Goal: Task Accomplishment & Management: Manage account settings

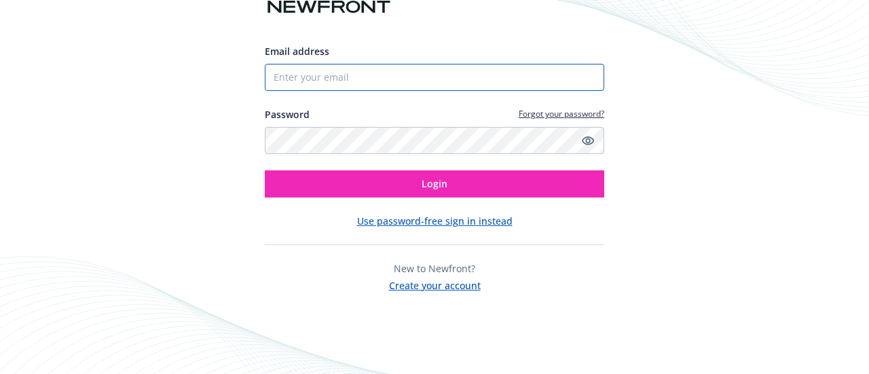
click at [312, 75] on input "Email address" at bounding box center [434, 77] width 339 height 27
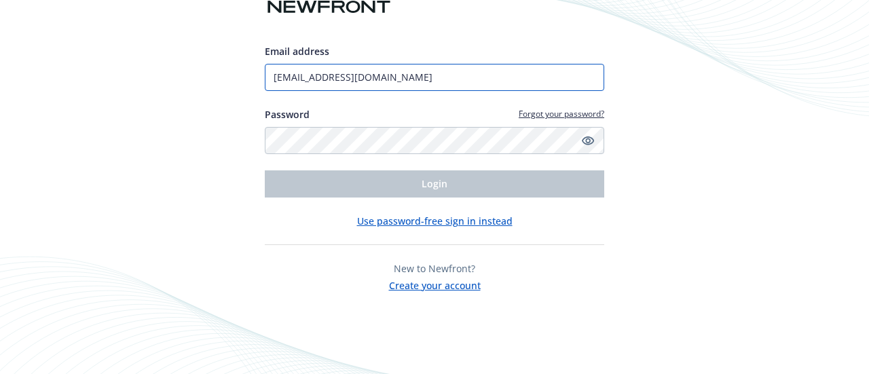
type input "[EMAIL_ADDRESS][DOMAIN_NAME]"
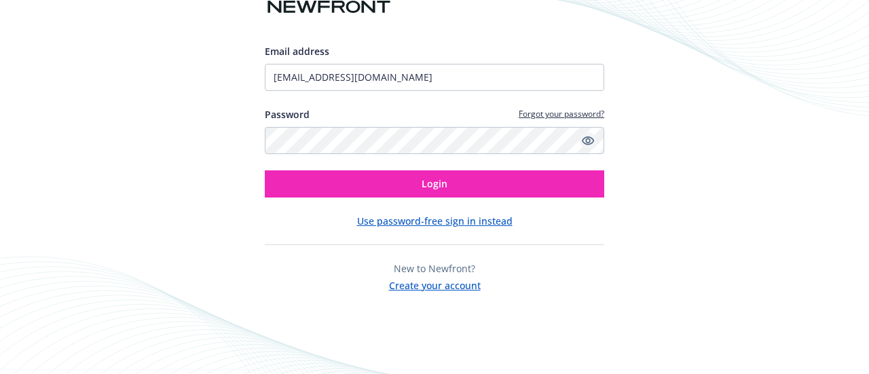
click at [591, 141] on icon "Show password" at bounding box center [588, 140] width 12 height 12
click at [265, 170] on button "Login" at bounding box center [434, 183] width 339 height 27
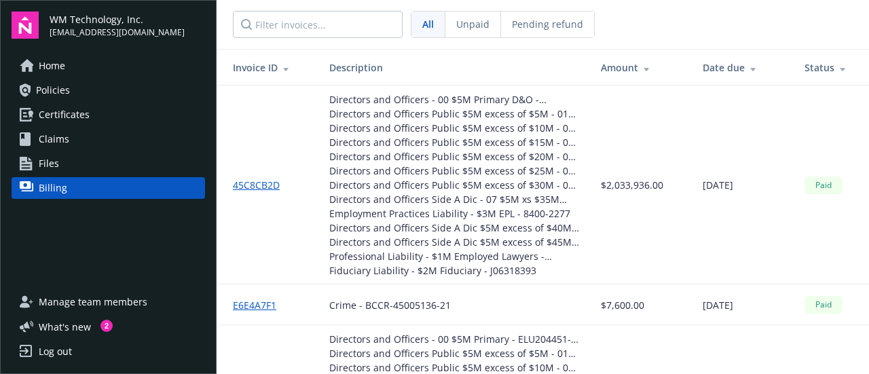
click at [51, 164] on span "Files" at bounding box center [49, 164] width 20 height 22
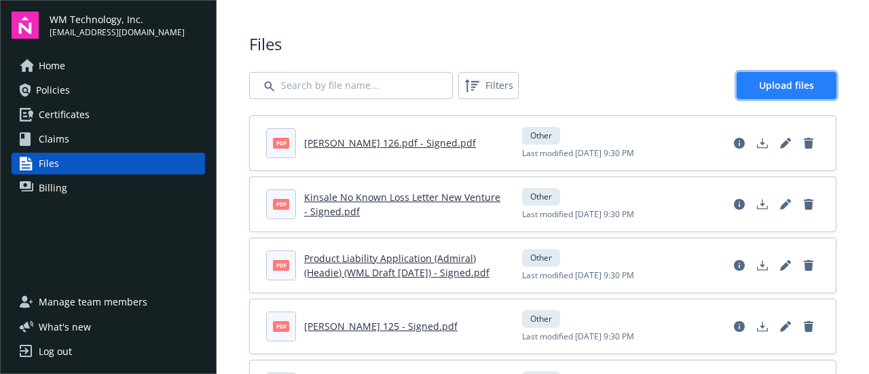
click at [790, 89] on span "Upload files" at bounding box center [786, 85] width 55 height 13
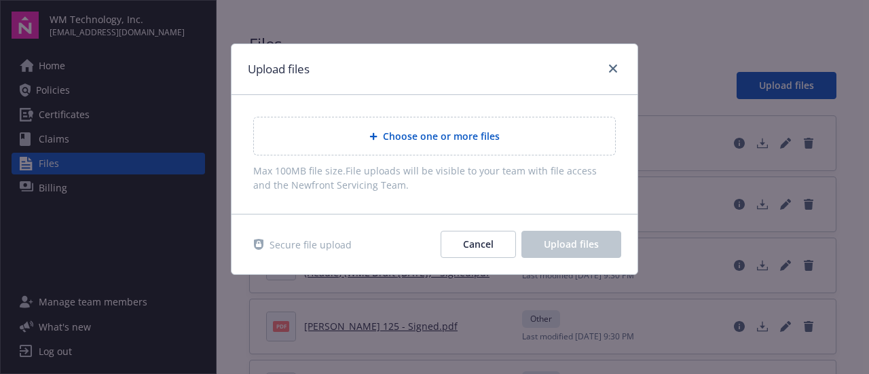
click at [373, 141] on div "Choose one or more files" at bounding box center [434, 136] width 339 height 16
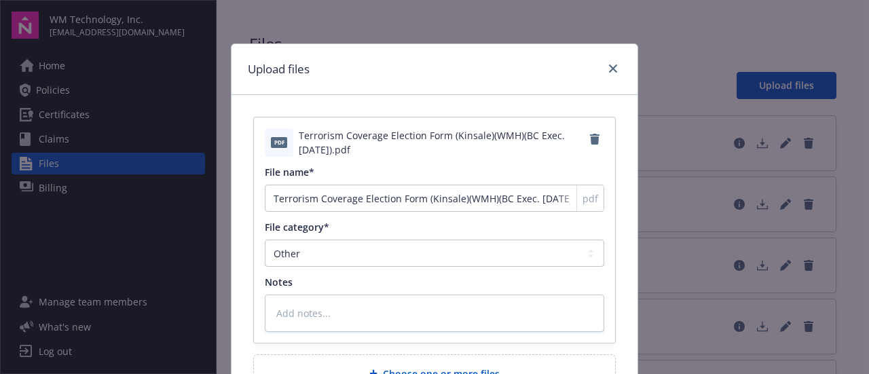
scroll to position [179, 0]
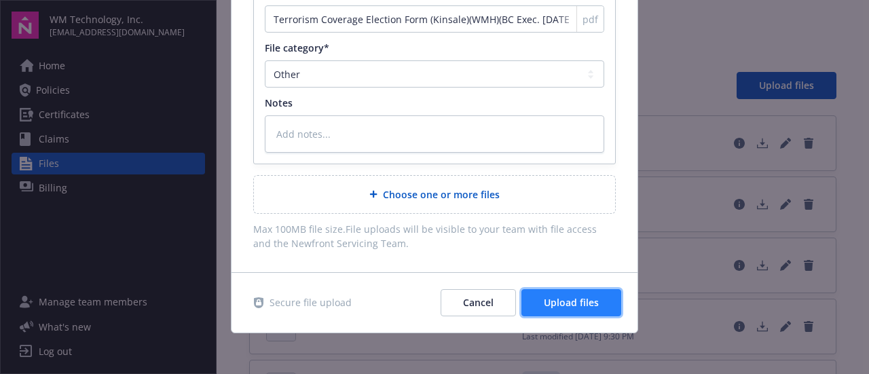
click at [581, 304] on span "Upload files" at bounding box center [571, 302] width 55 height 13
type textarea "x"
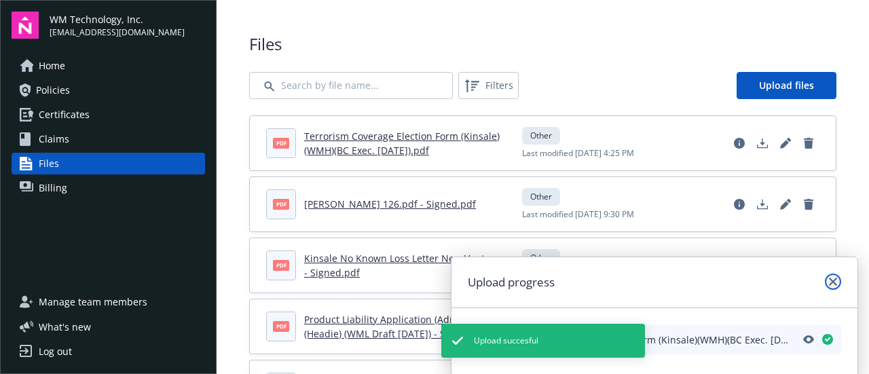
click at [831, 287] on link "close" at bounding box center [833, 282] width 16 height 16
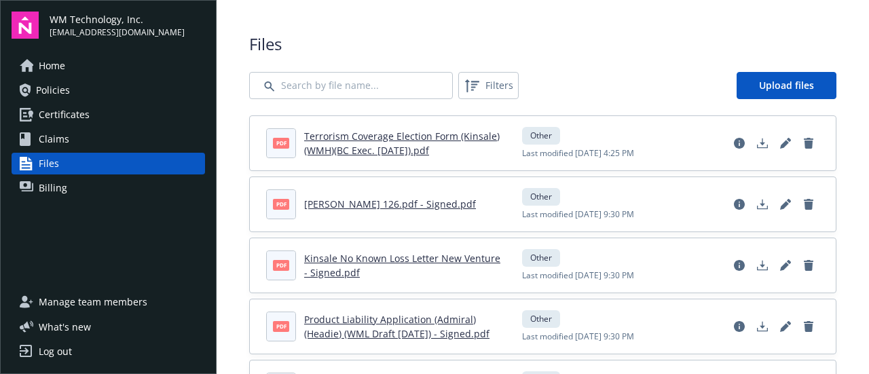
click at [45, 354] on div "Log out" at bounding box center [55, 352] width 33 height 22
